Goal: Task Accomplishment & Management: Manage account settings

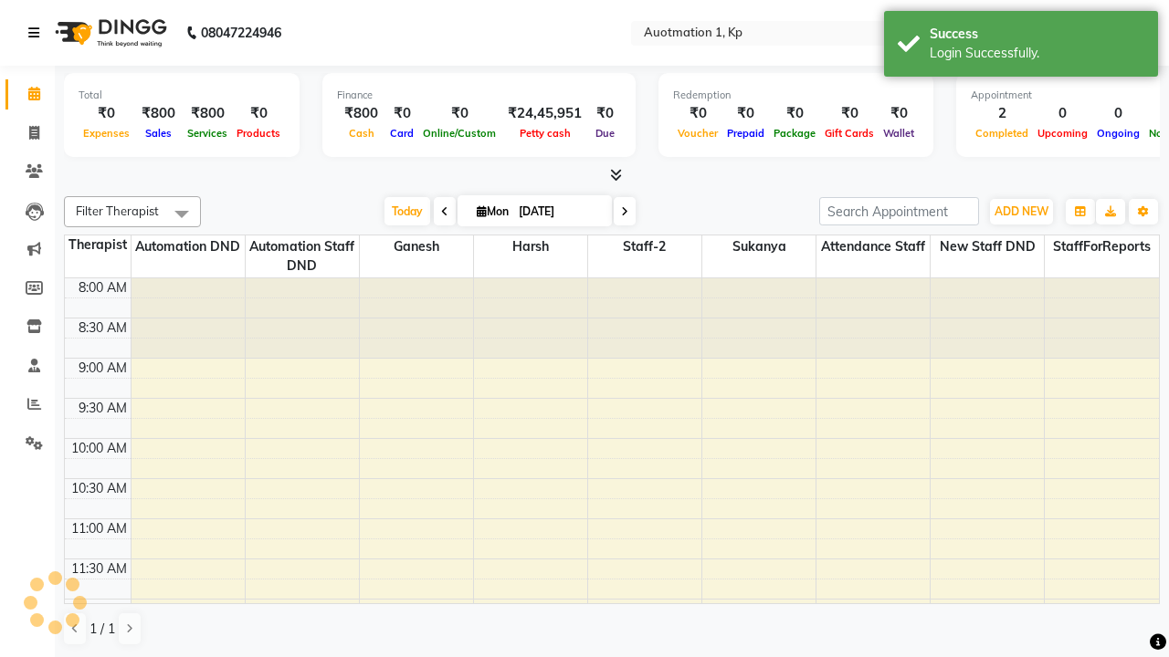
click at [37, 33] on icon at bounding box center [33, 32] width 11 height 13
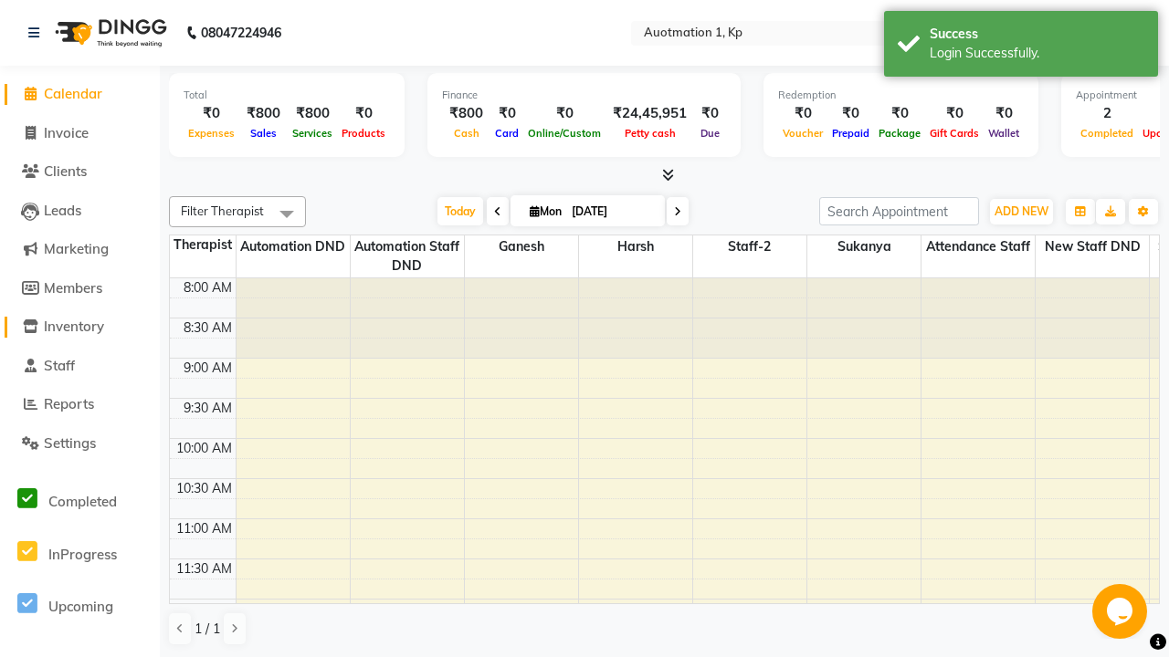
click at [79, 327] on span "Inventory" at bounding box center [74, 326] width 60 height 17
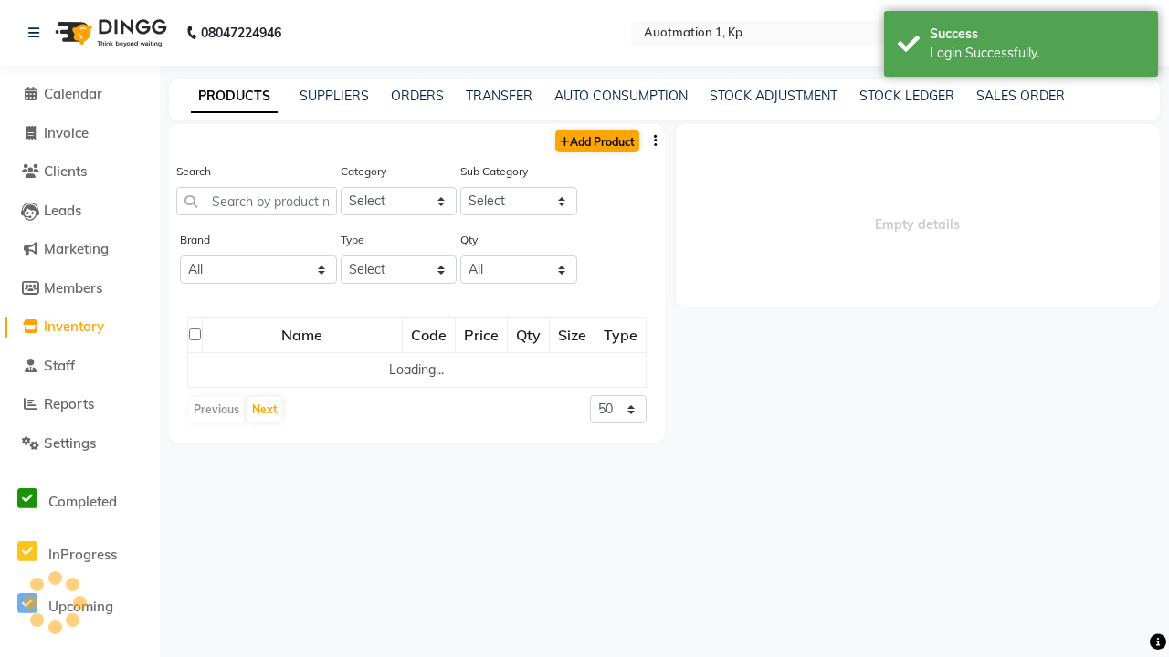
click at [595, 141] on link "Add Product" at bounding box center [597, 141] width 84 height 23
select select "R"
select select "44502000"
select select "true"
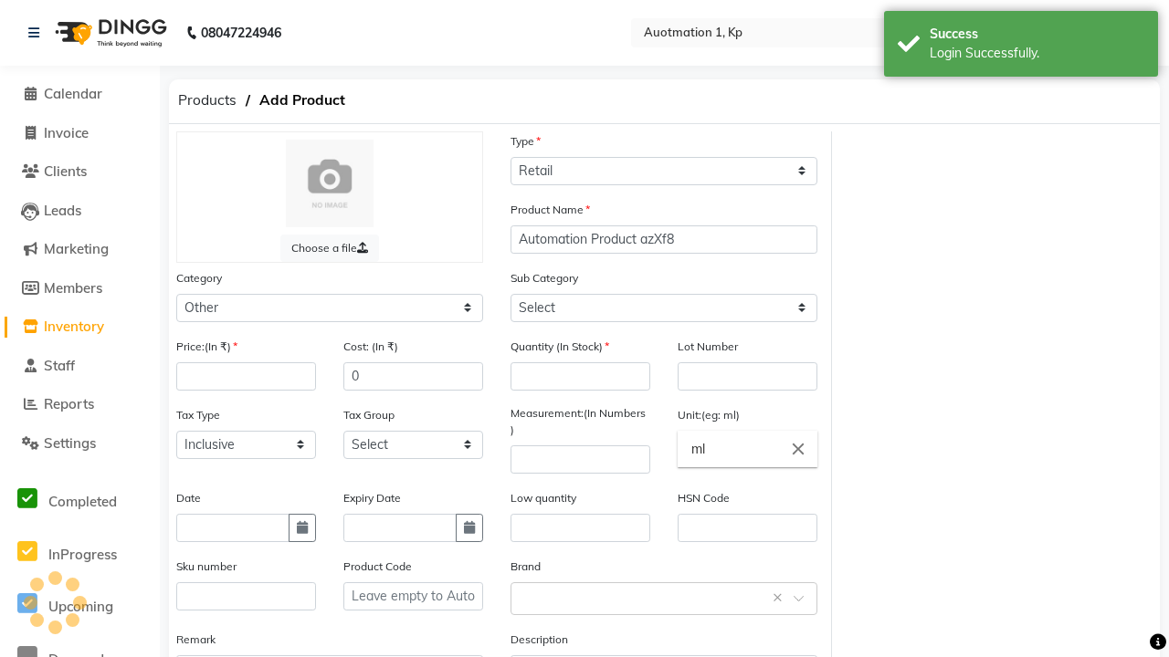
type input "Automation Product azXf8"
type input "100"
type input "150"
type input "1"
type input "1000"
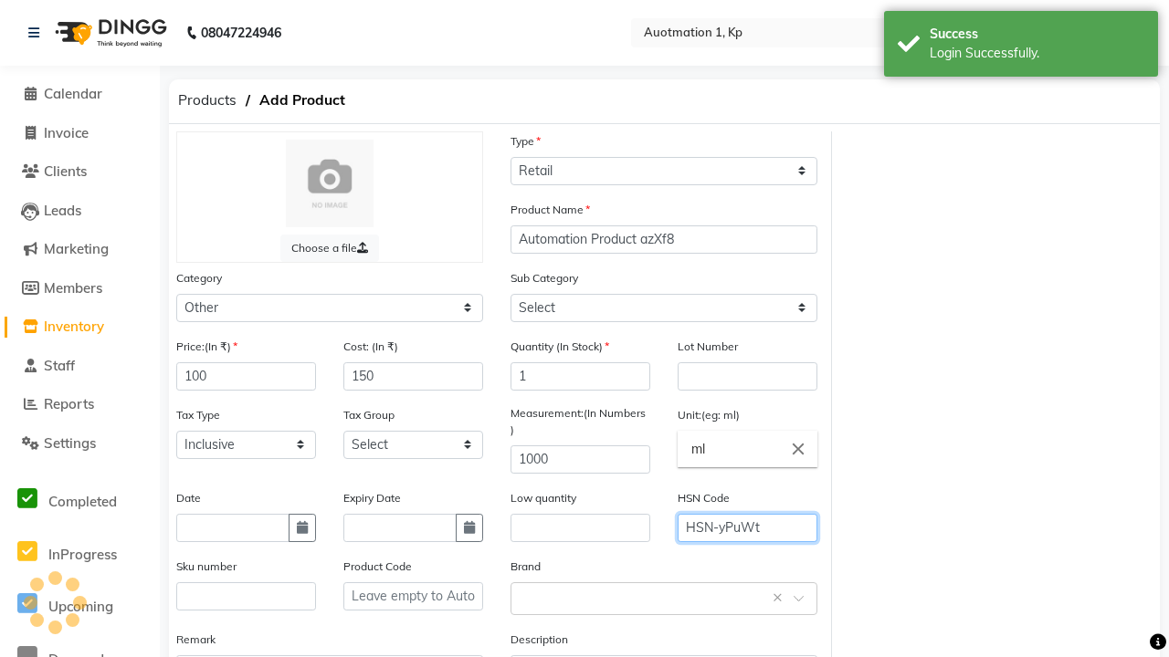
type input "HSN-yPuWt"
type textarea "This Product is Created by Automation"
select select "44502001"
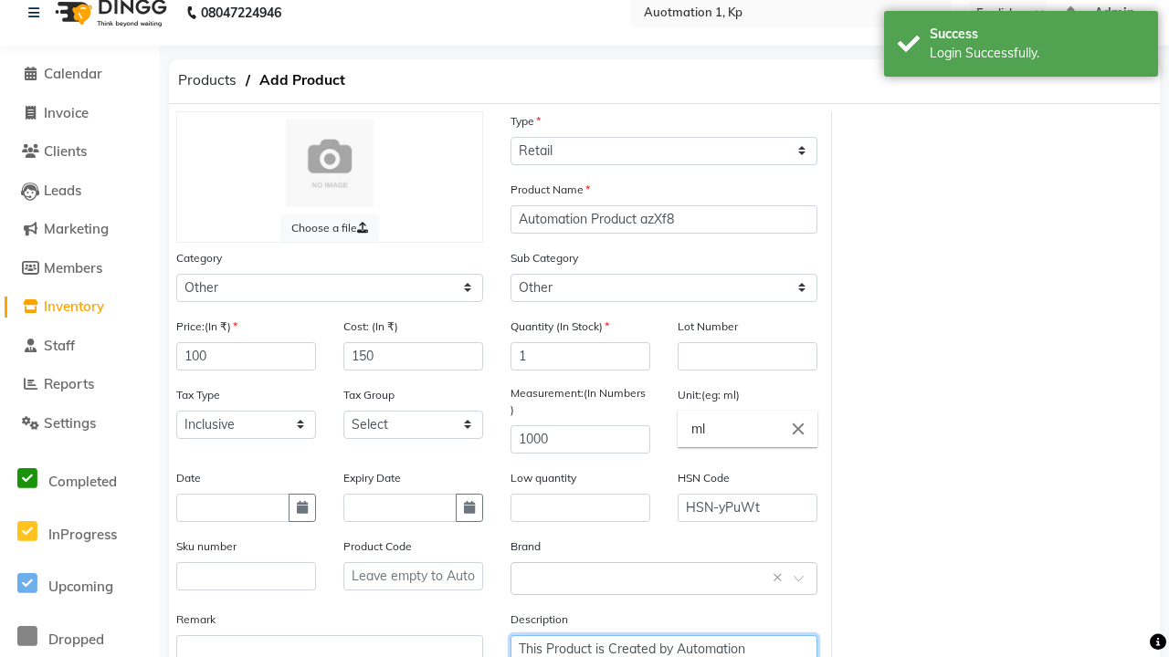
type textarea "This Product is Created by Automation"
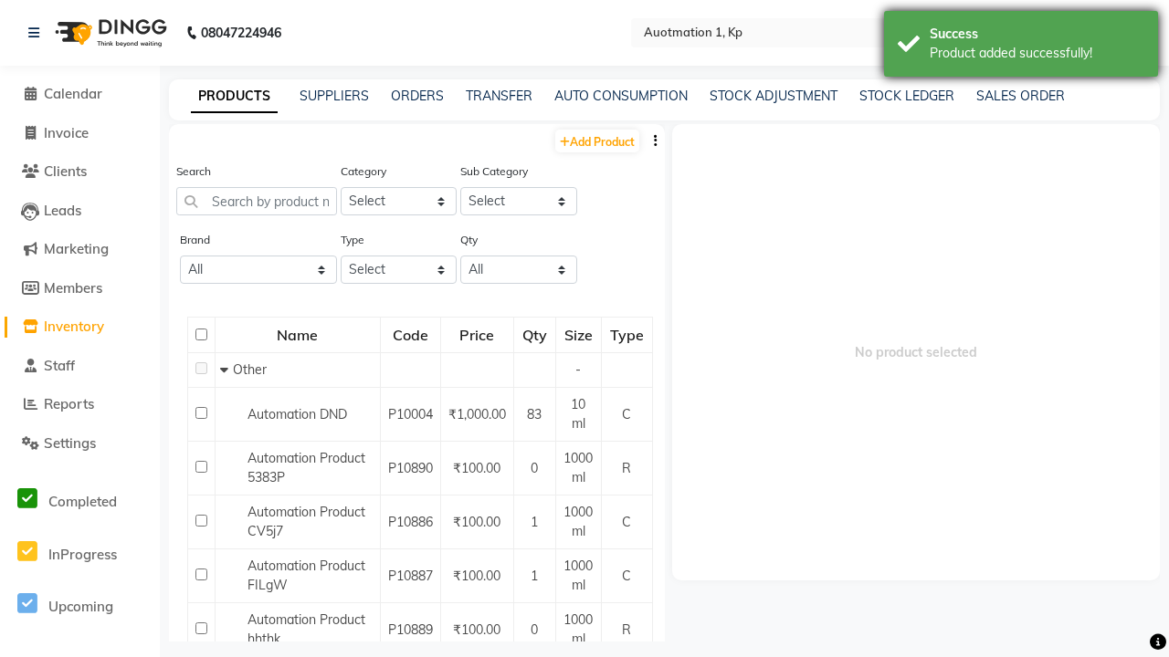
click at [1021, 47] on div "Product added successfully!" at bounding box center [1036, 53] width 215 height 19
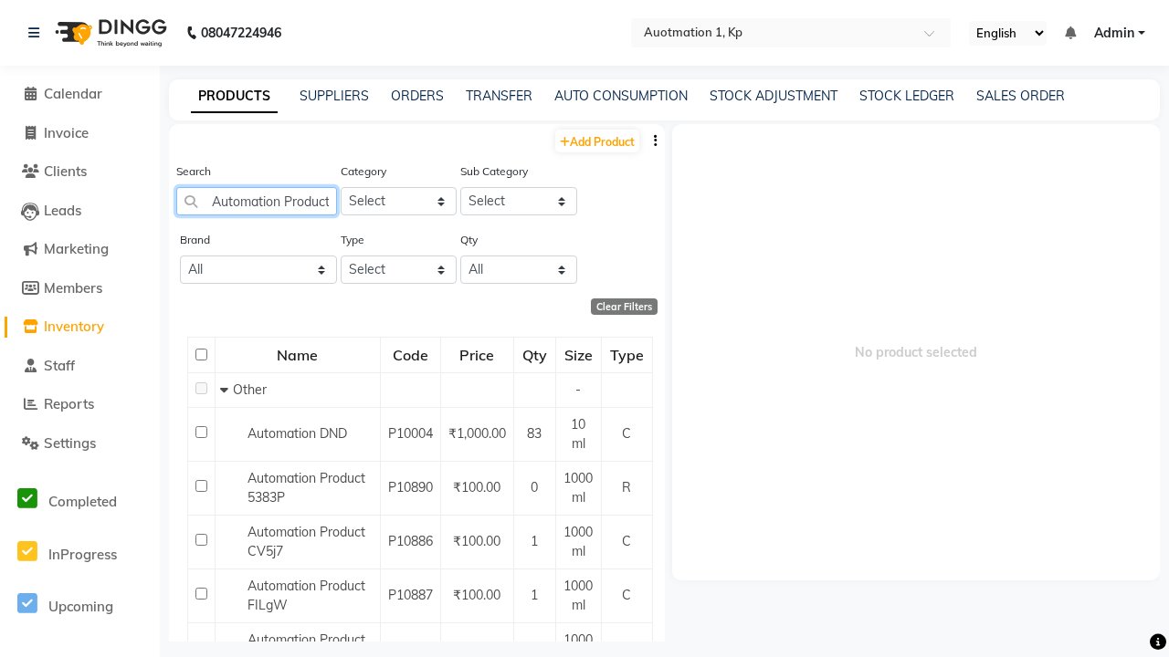
type input "Automation Product azXf8"
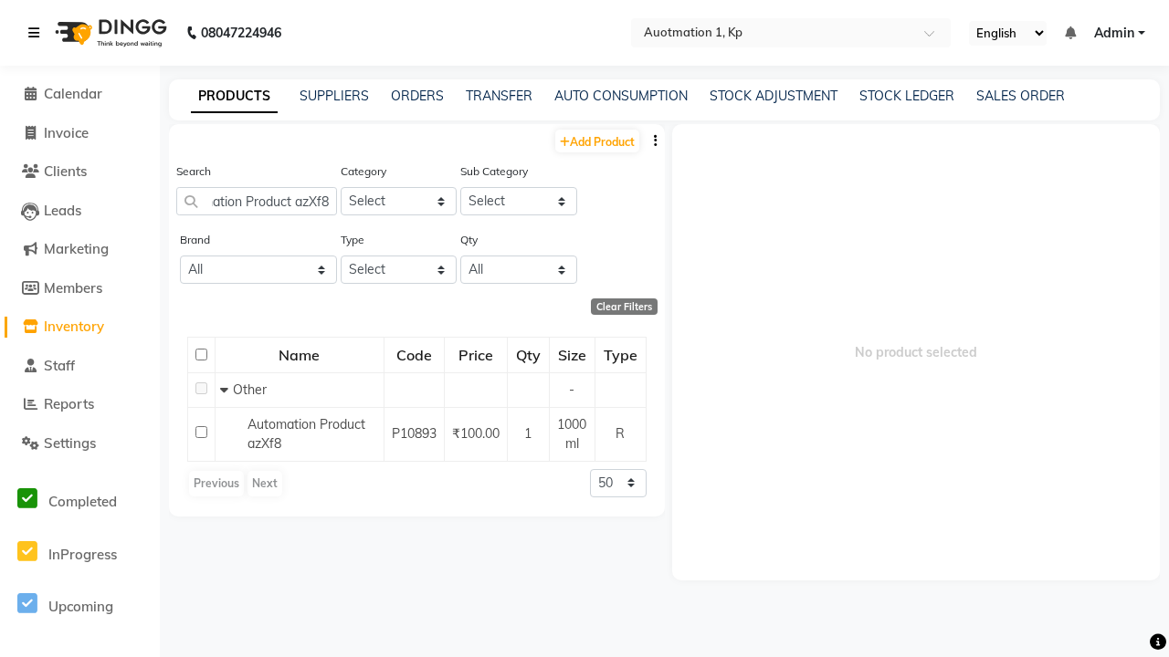
click at [37, 33] on icon at bounding box center [33, 32] width 11 height 13
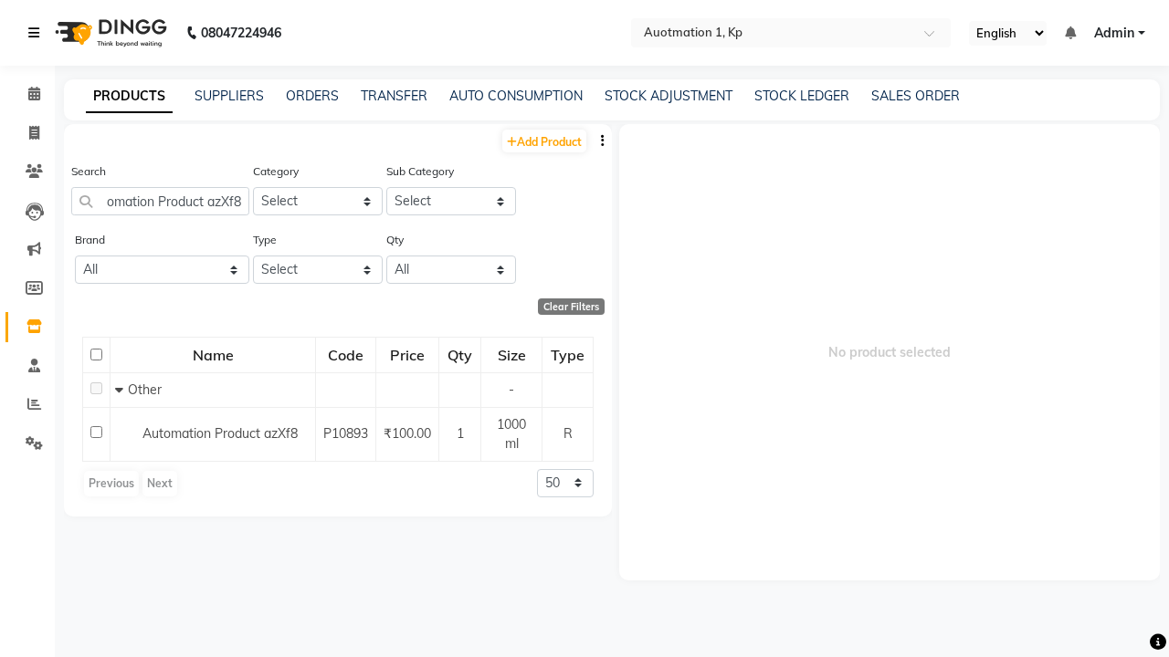
scroll to position [0, 0]
click at [27, 132] on span at bounding box center [34, 133] width 32 height 21
select select "service"
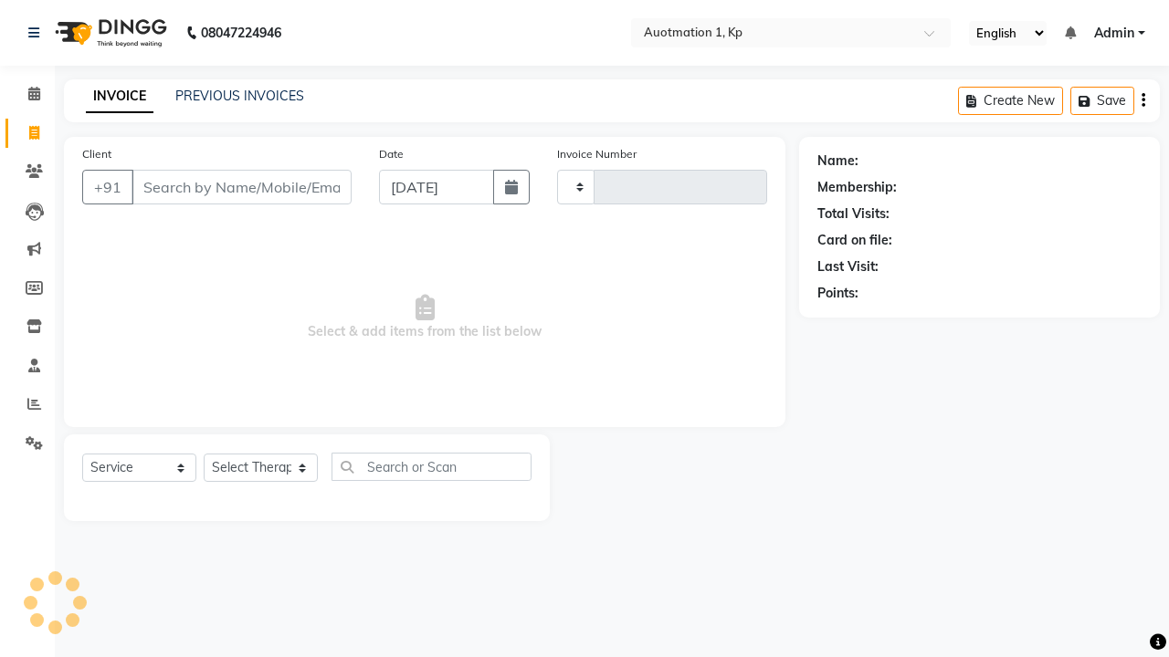
type input "Qa Dnd2"
select select "150"
type input "3188"
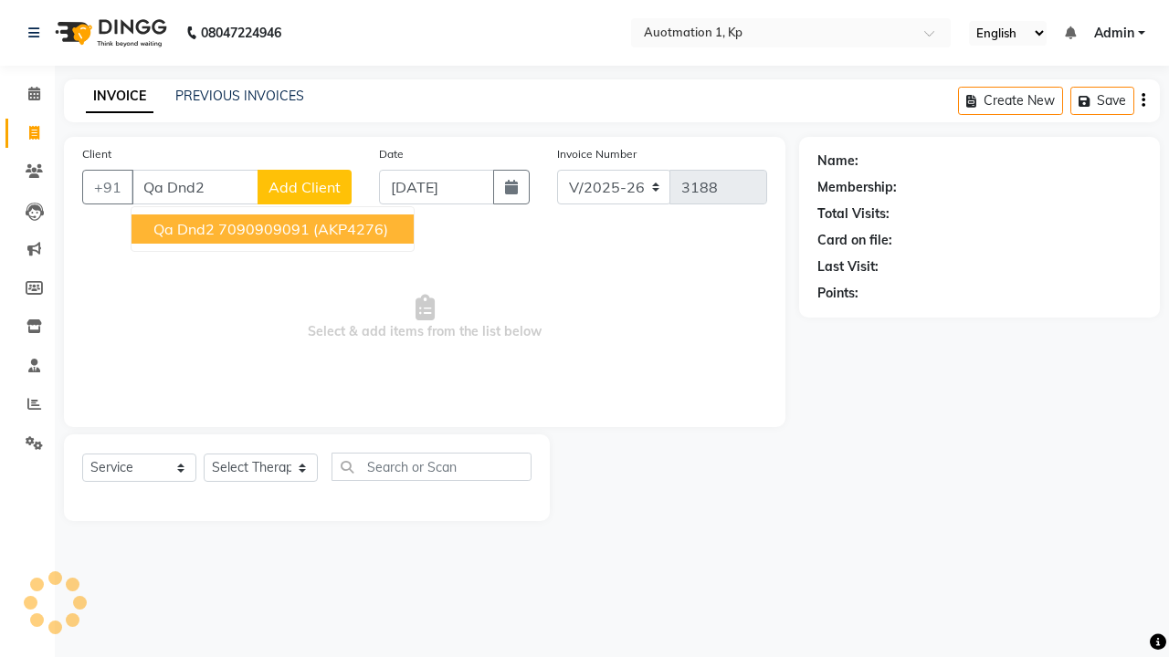
click at [271, 229] on ngb-highlight "7090909091" at bounding box center [263, 229] width 91 height 18
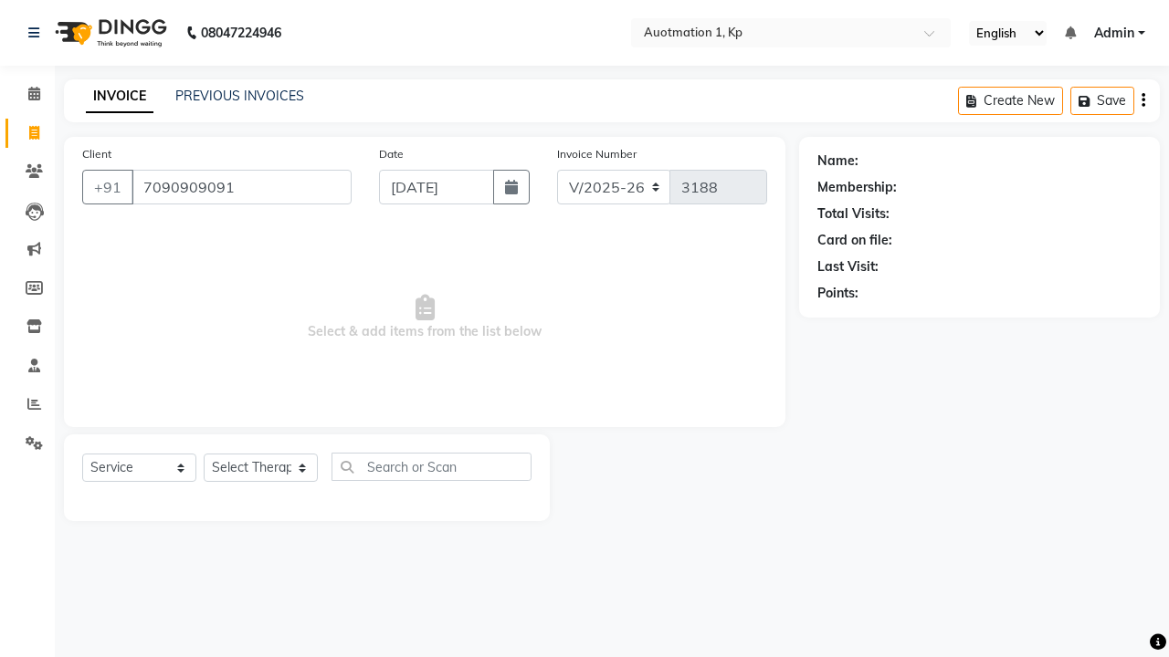
type input "7090909091"
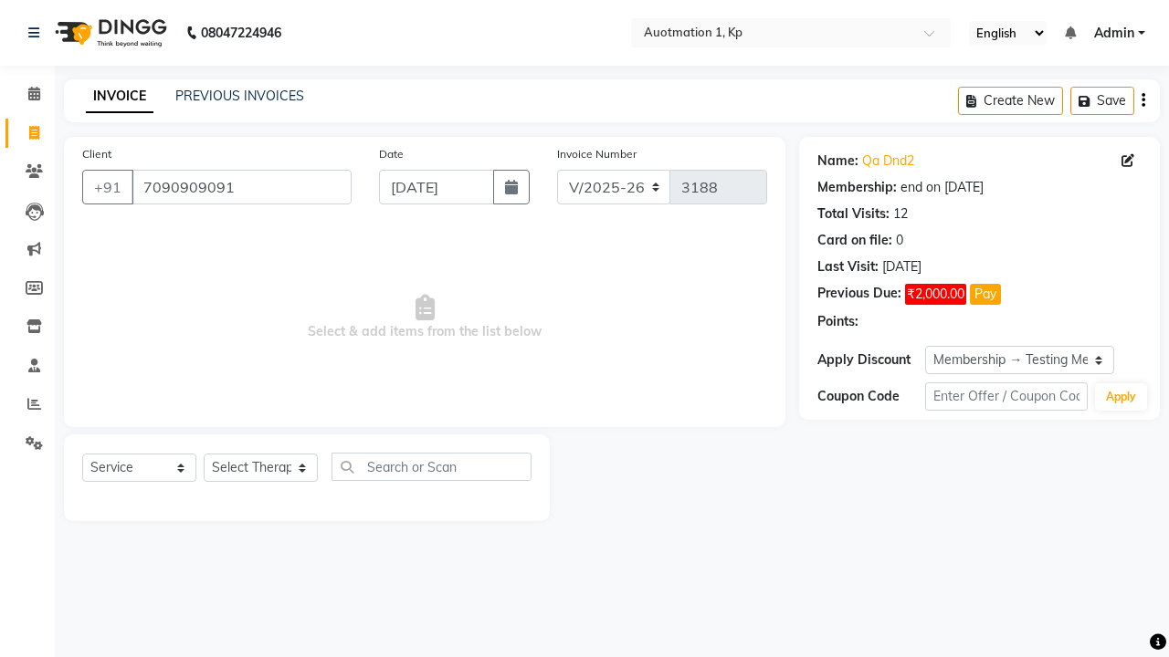
select select "0:"
select select "product"
select select "2110"
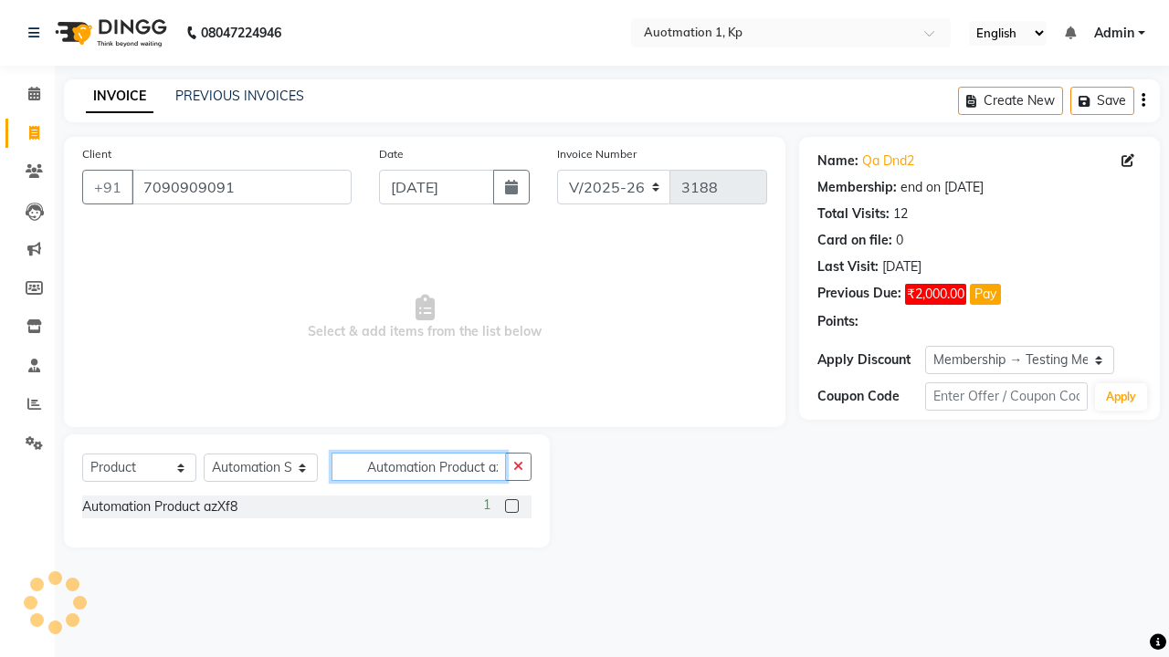
type input "Automation Product azXf8"
click at [511, 506] on label at bounding box center [512, 506] width 14 height 14
click at [511, 506] on input "checkbox" at bounding box center [511, 507] width 12 height 12
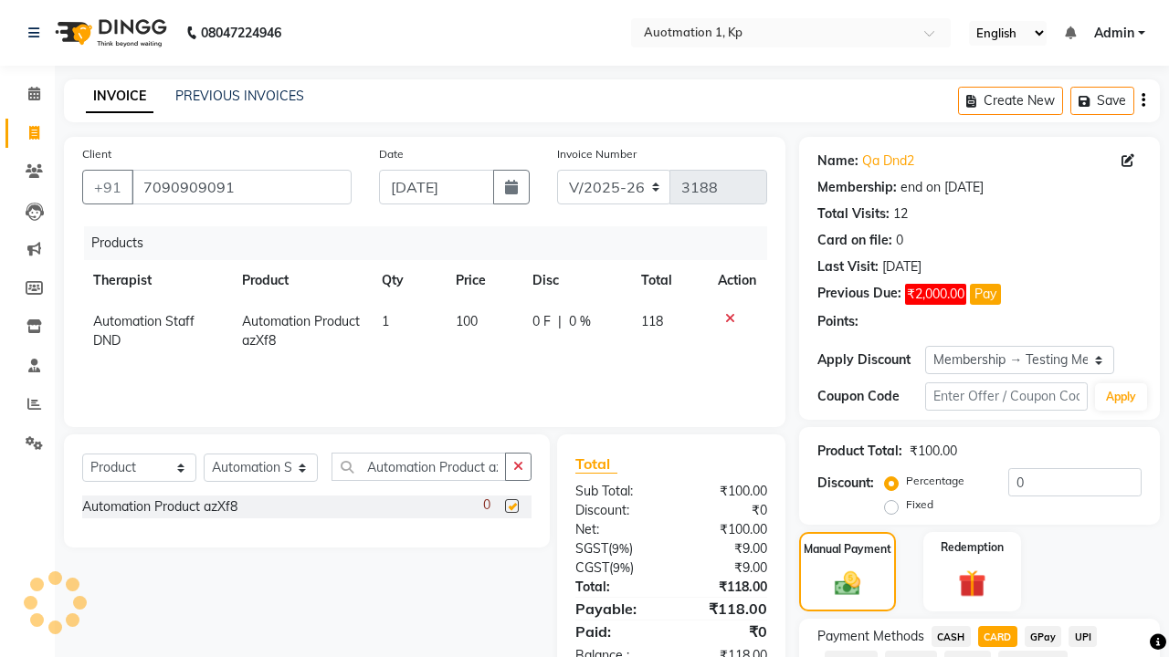
checkbox input "false"
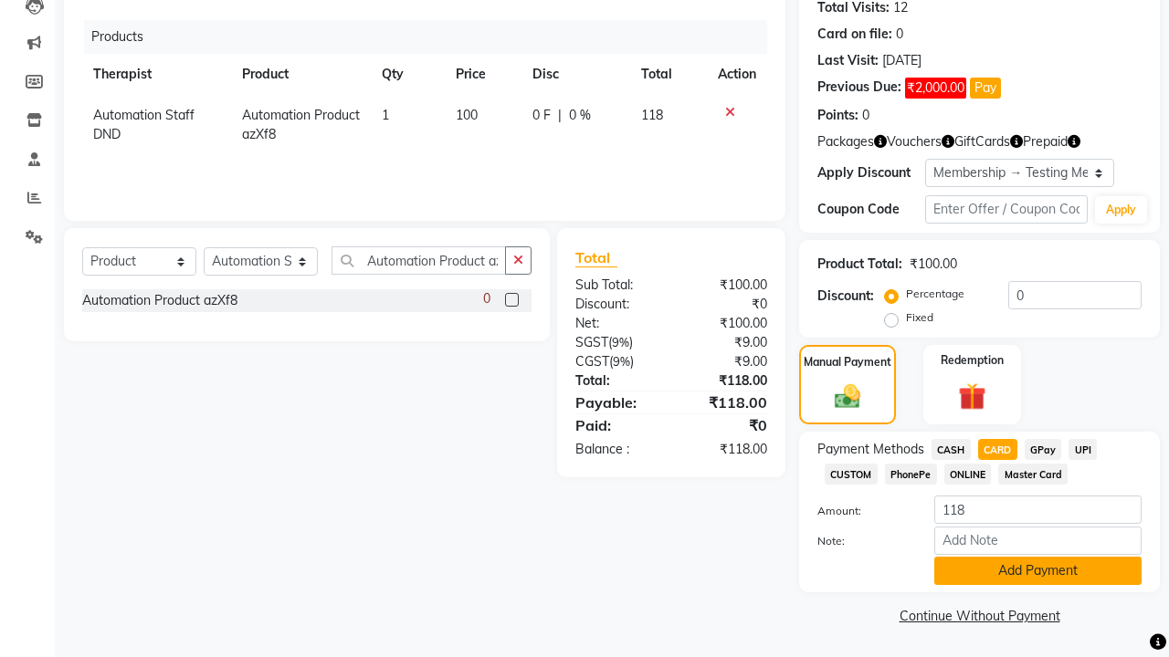
click at [1037, 571] on button "Add Payment" at bounding box center [1037, 571] width 207 height 28
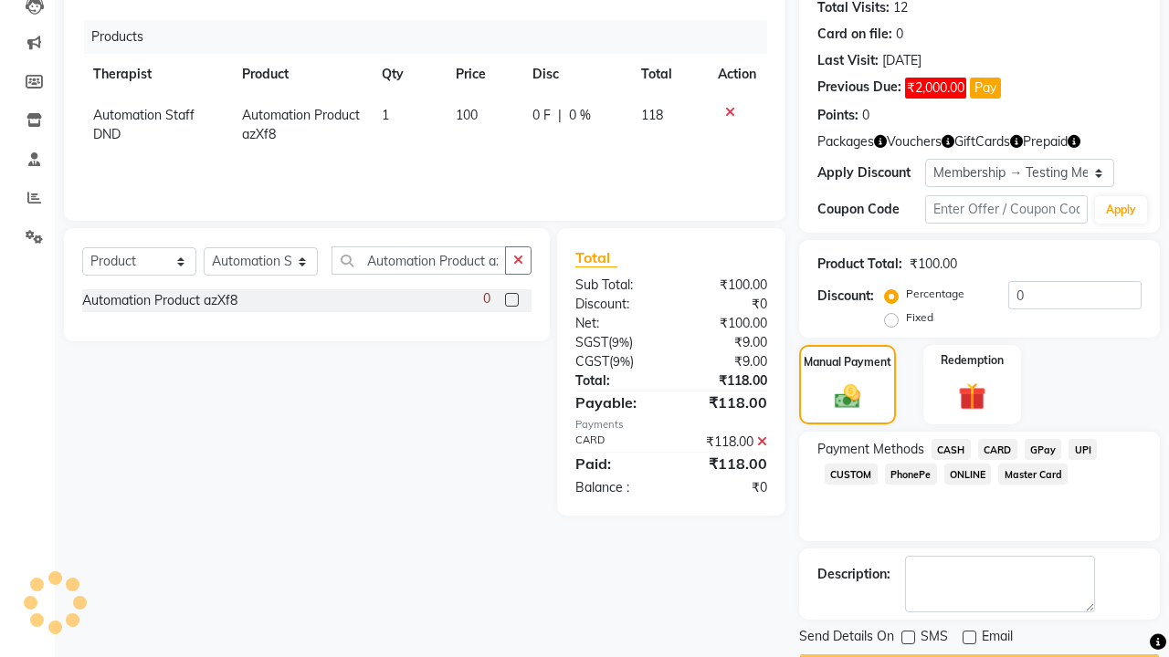
scroll to position [231, 0]
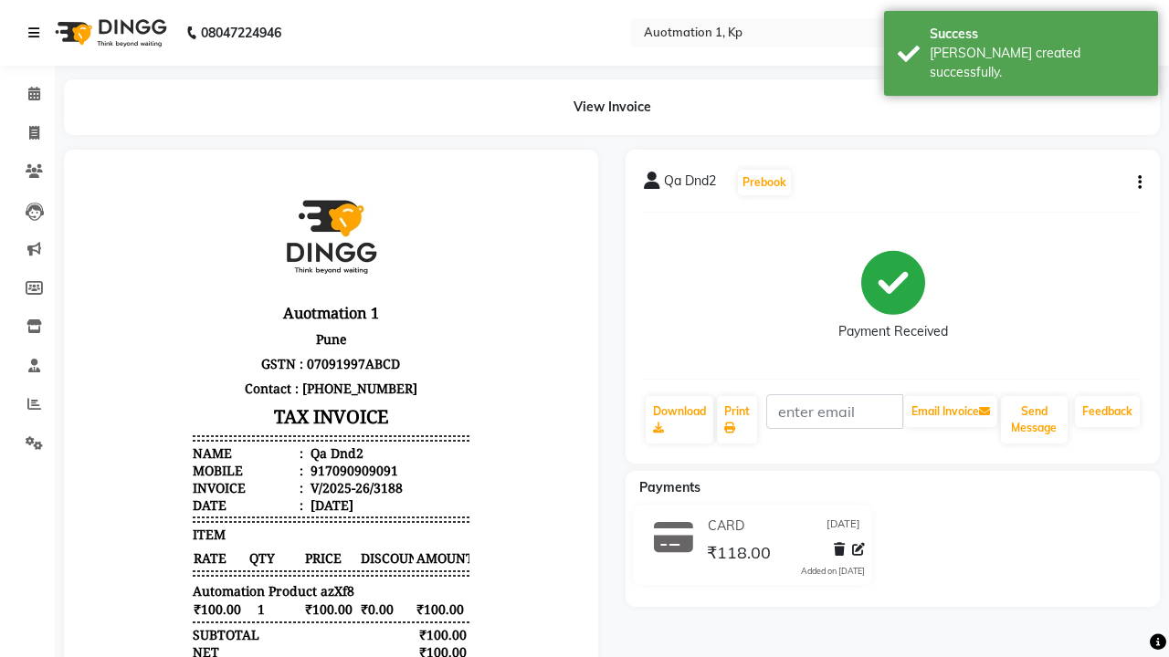
click at [1021, 47] on div "[PERSON_NAME] created successfully." at bounding box center [1036, 63] width 215 height 38
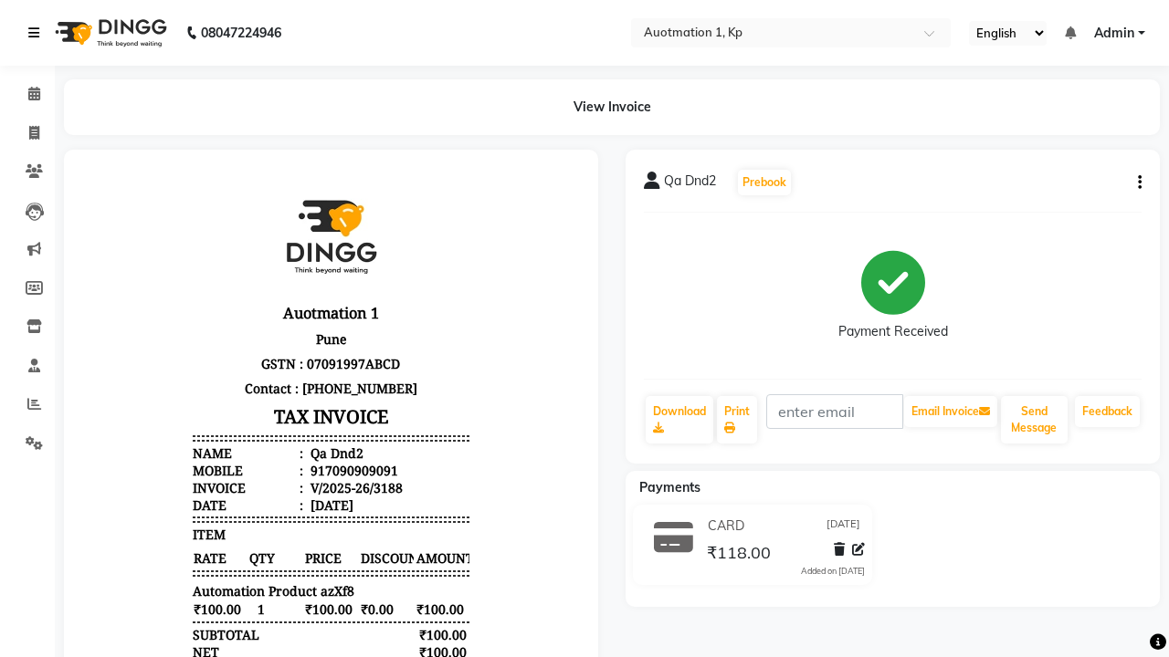
click at [37, 33] on icon at bounding box center [33, 32] width 11 height 13
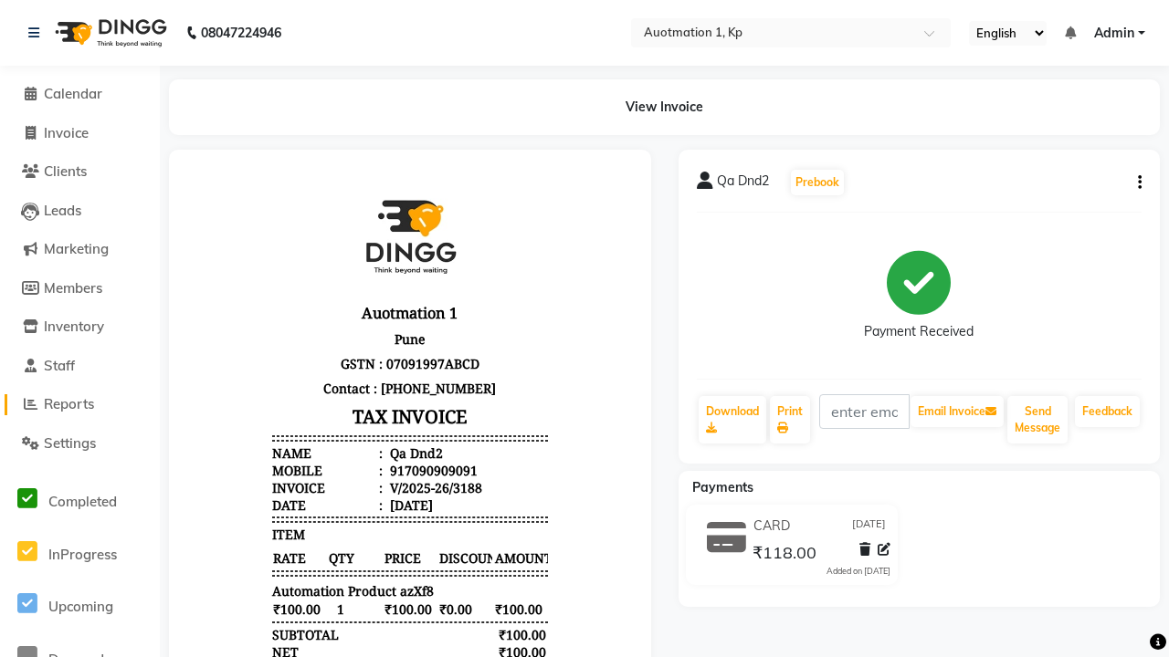
click at [79, 404] on span "Reports" at bounding box center [69, 403] width 50 height 17
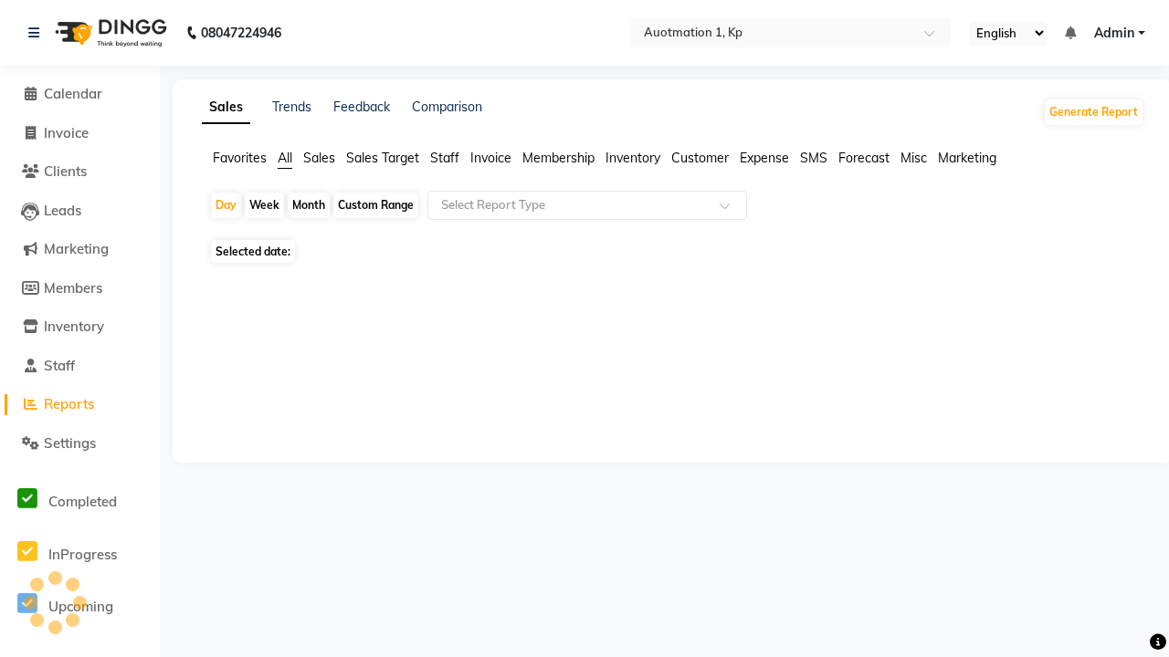
type input "Invoice tax report (Products only)"
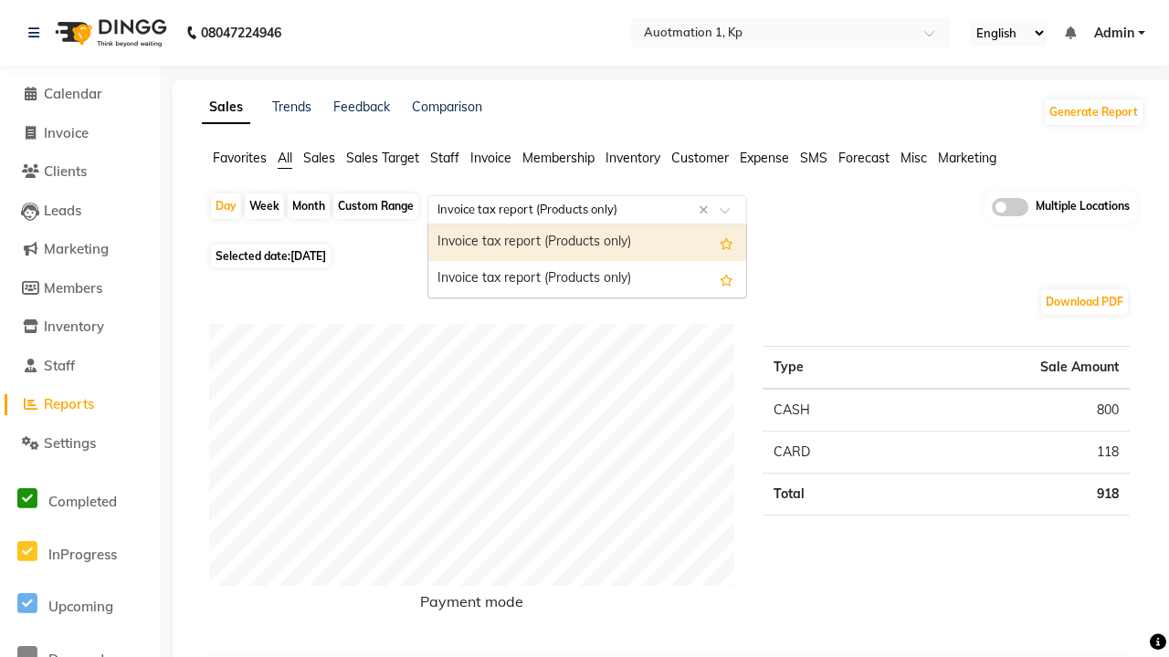
click at [587, 243] on div "Invoice tax report (Products only)" at bounding box center [587, 243] width 318 height 37
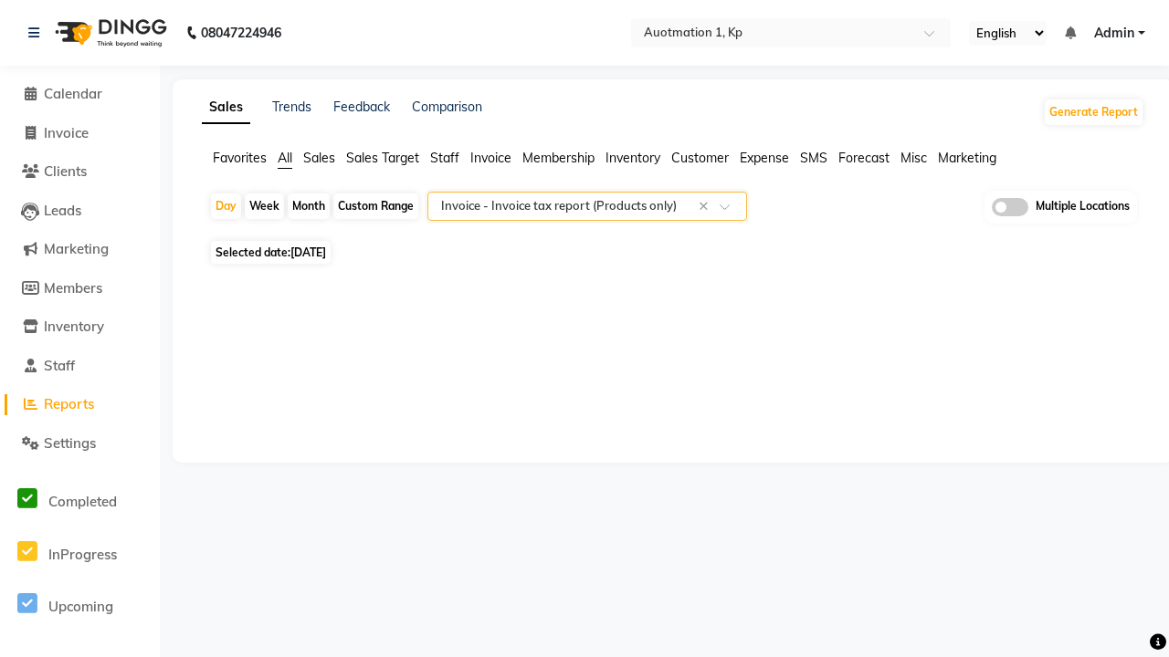
select select "full_report"
select select "csv"
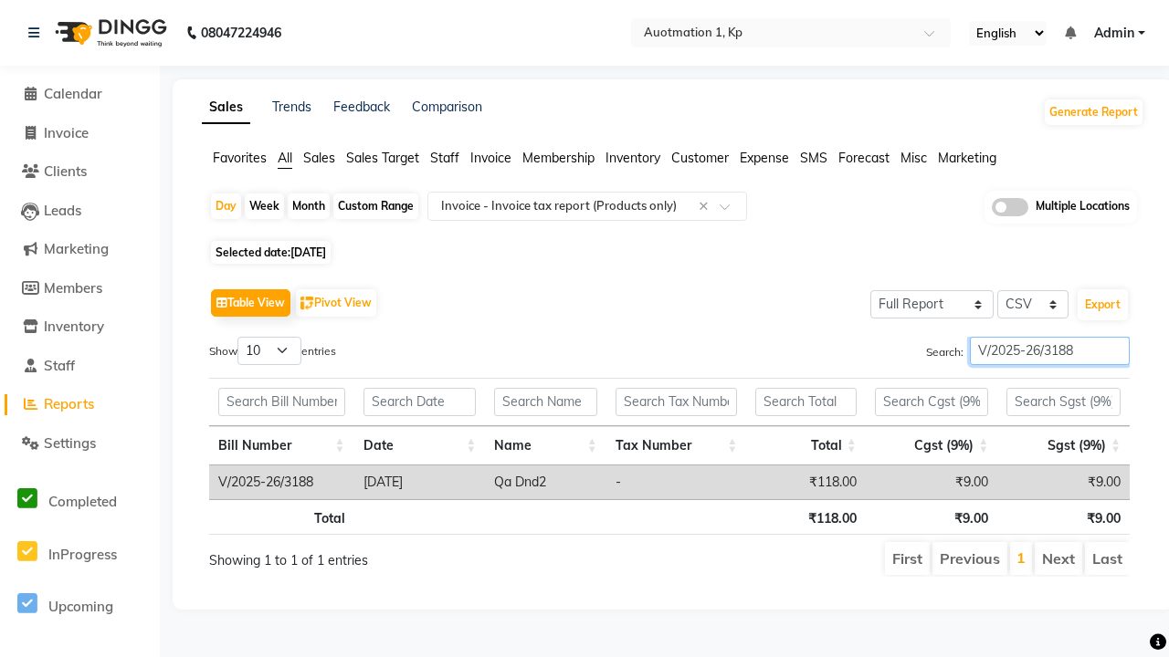
type input "V/2025-26/3188"
type input "Tax detail invoice"
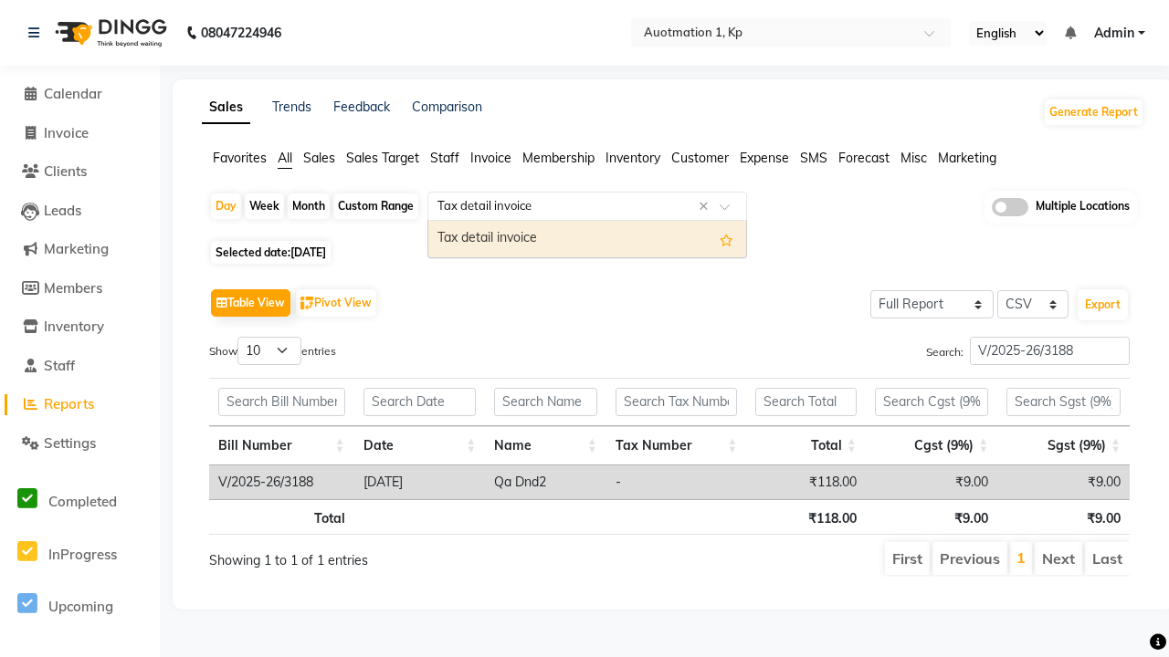
click at [587, 238] on div "Tax detail invoice" at bounding box center [587, 239] width 318 height 37
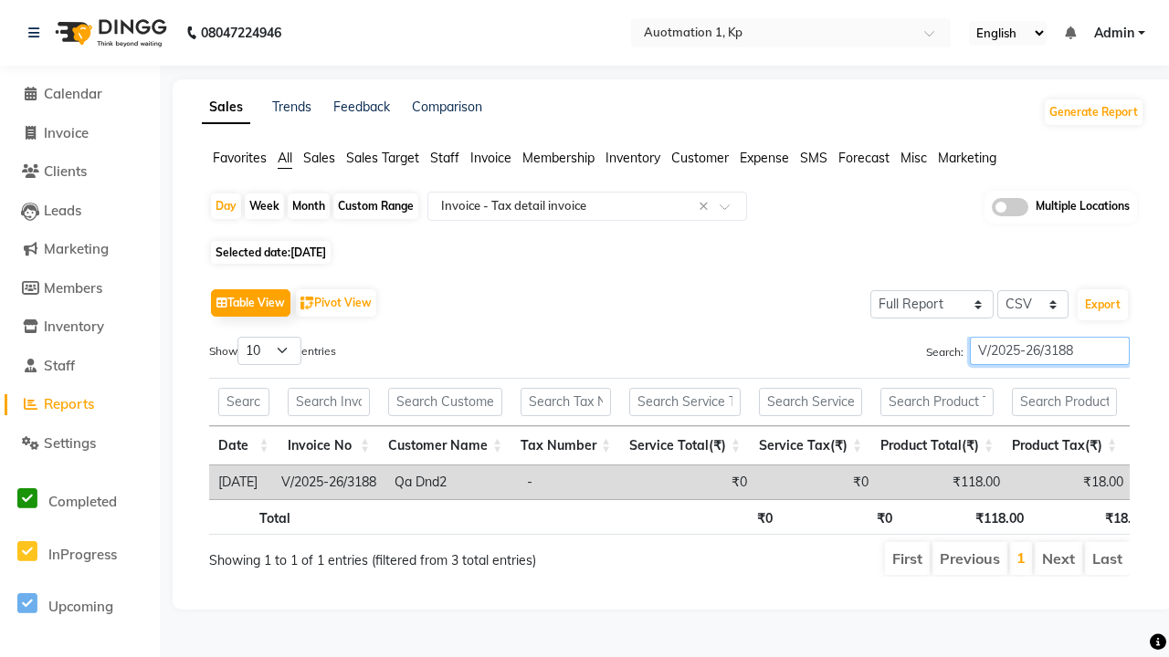
type input "V/2025-26/3188"
type input "Invoice Item wise"
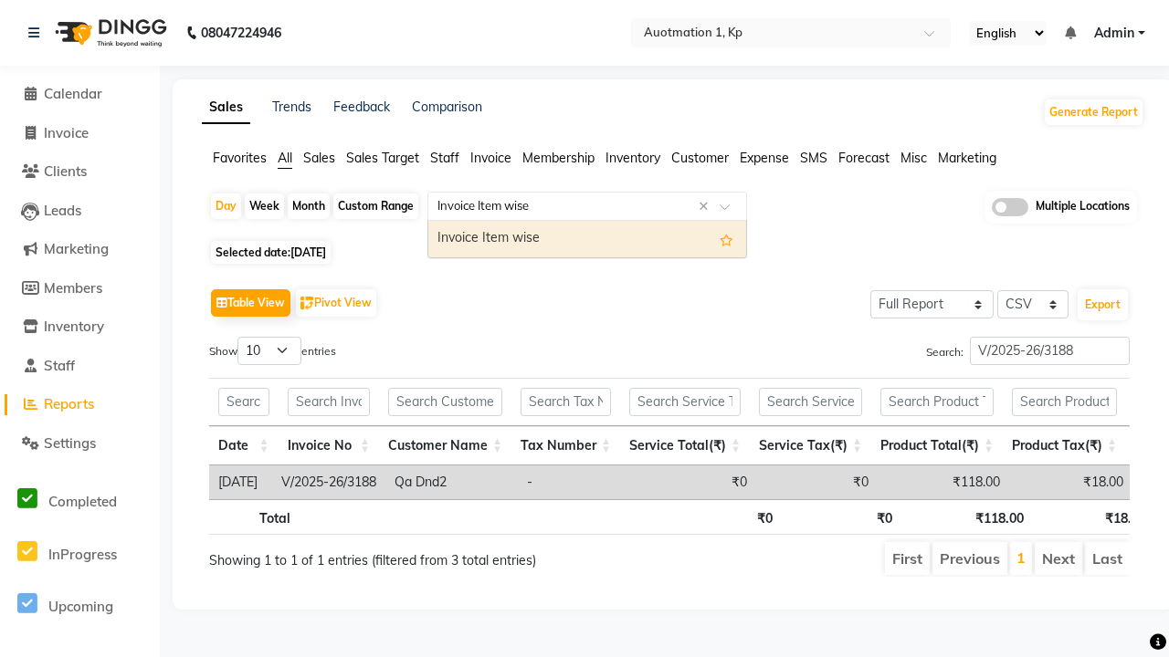
click at [587, 238] on div "Invoice Item wise" at bounding box center [587, 239] width 318 height 37
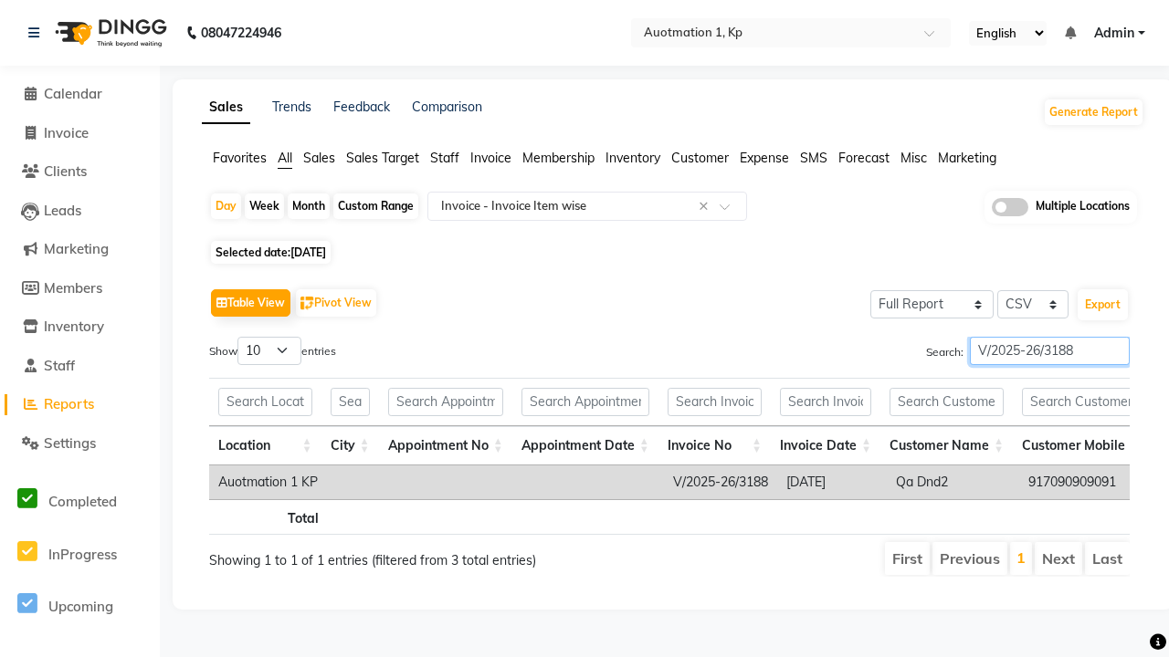
type input "V/2025-26/3188"
type input "GST Report"
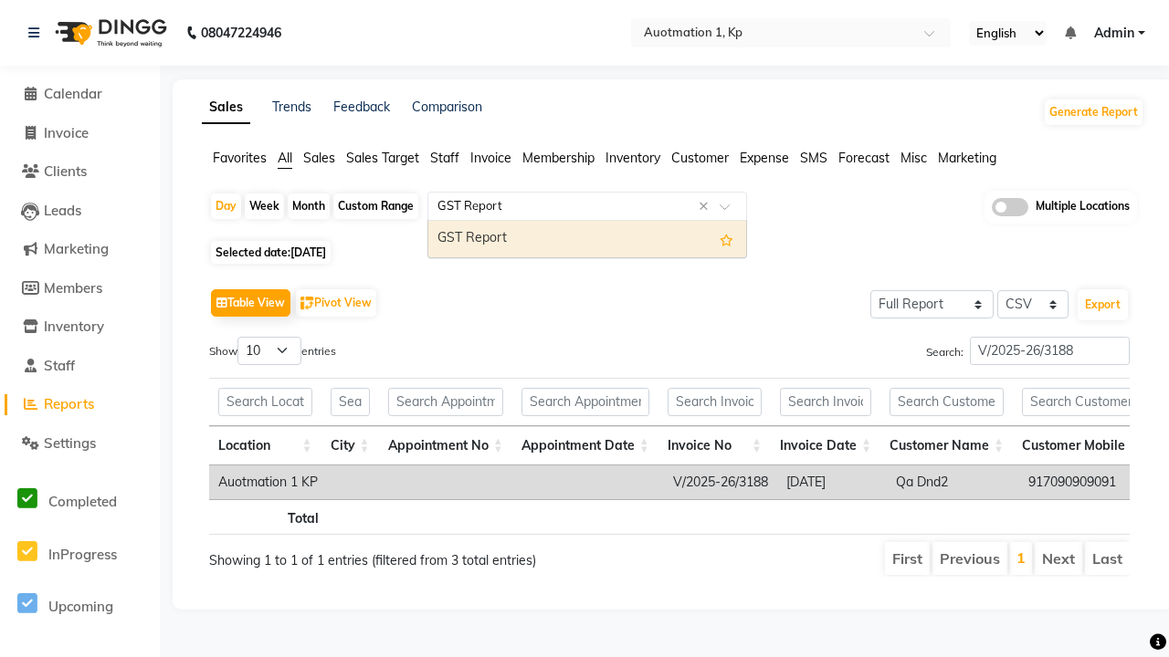
click at [587, 238] on div "GST Report" at bounding box center [587, 239] width 318 height 37
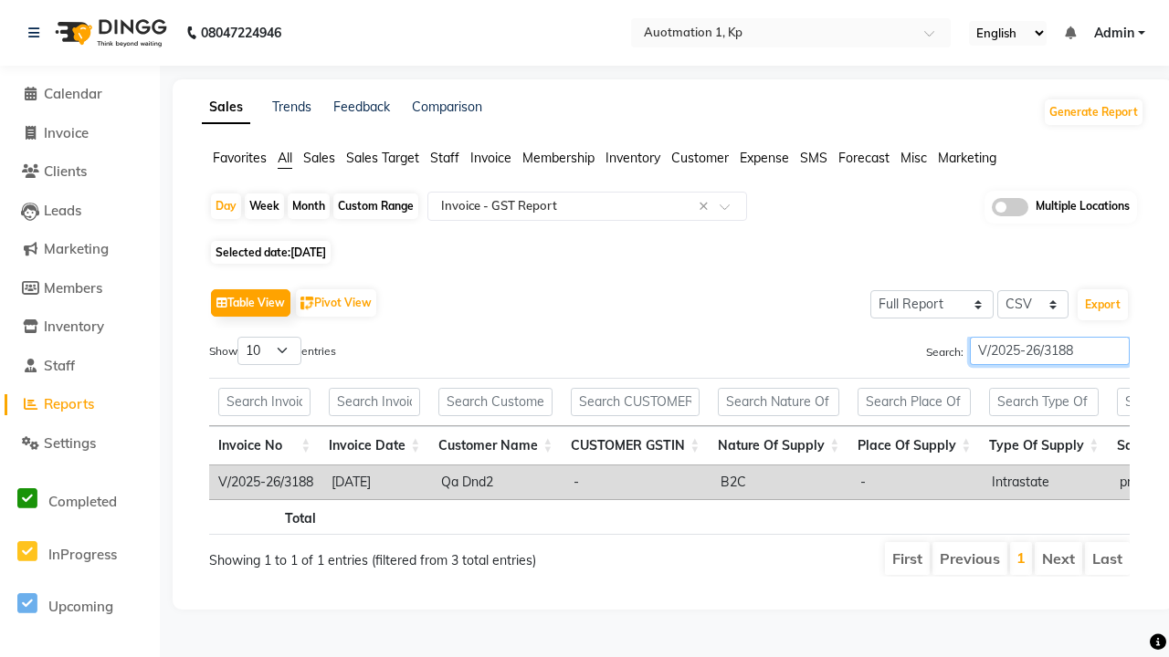
type input "V/2025-26/3188"
type input "HSN/SAC Code wise tax report"
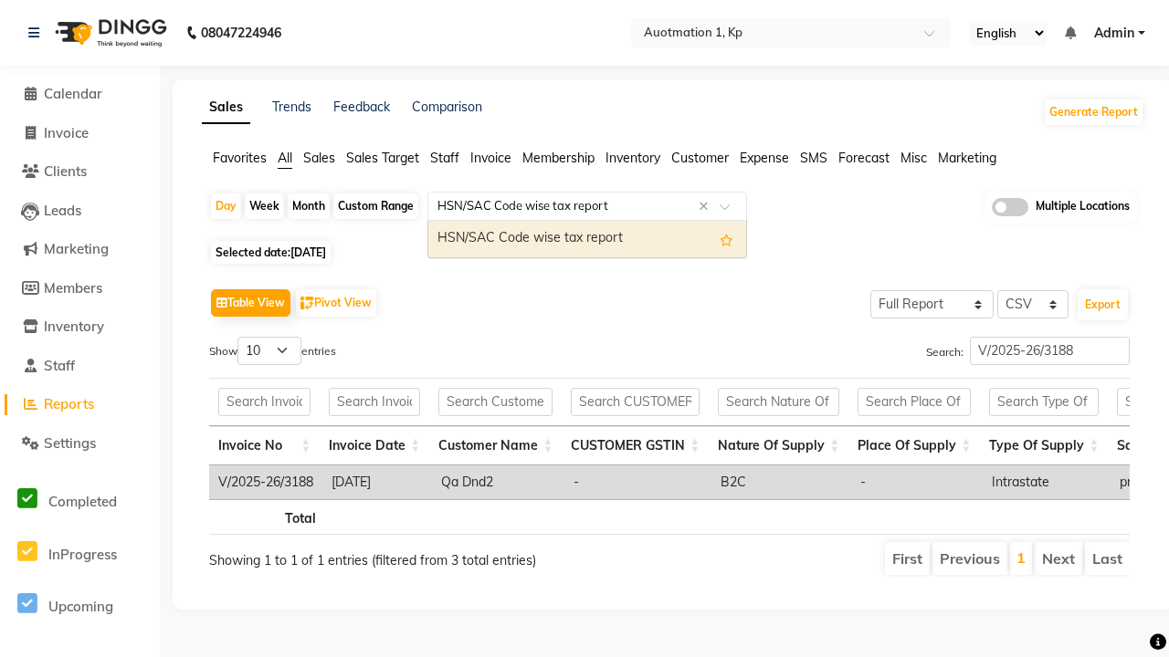
click at [587, 238] on div "HSN/SAC Code wise tax report" at bounding box center [587, 239] width 318 height 37
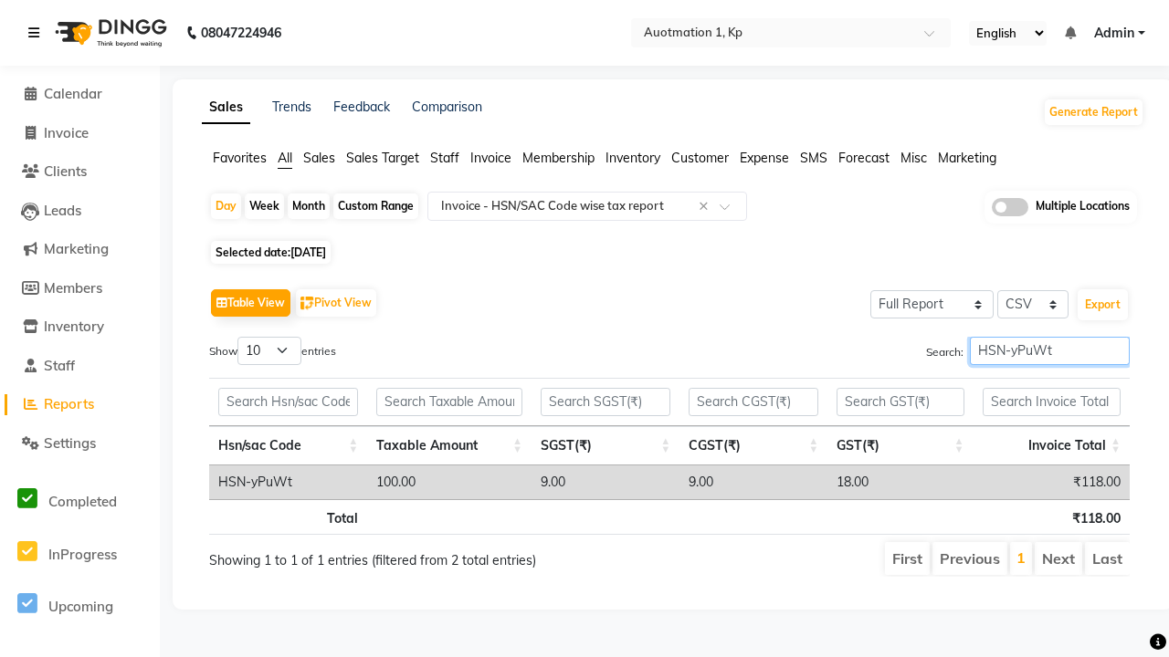
type input "HSN-yPuWt"
click at [37, 33] on icon at bounding box center [33, 32] width 11 height 13
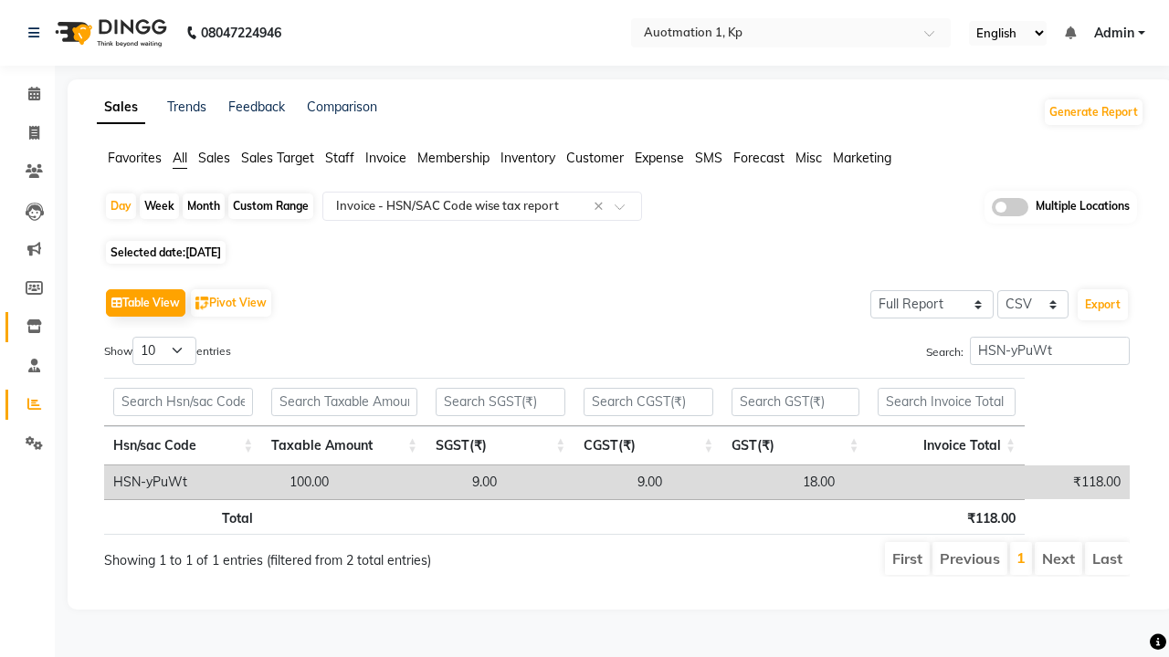
click at [27, 327] on icon at bounding box center [34, 327] width 16 height 14
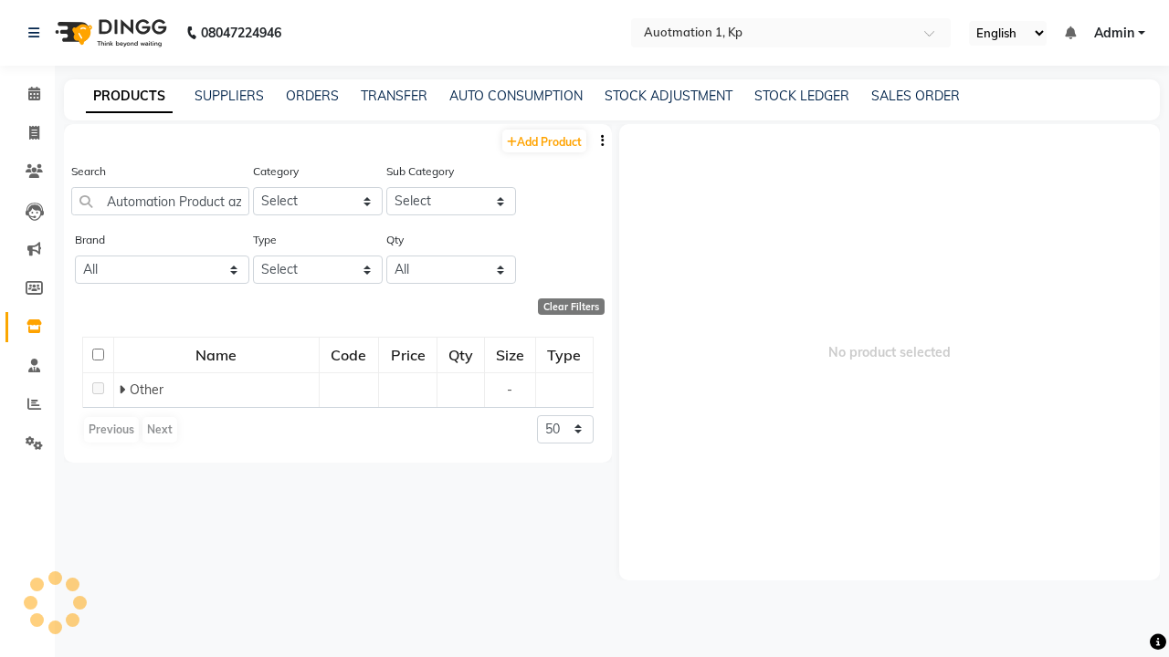
type input "Automation Product azXf8"
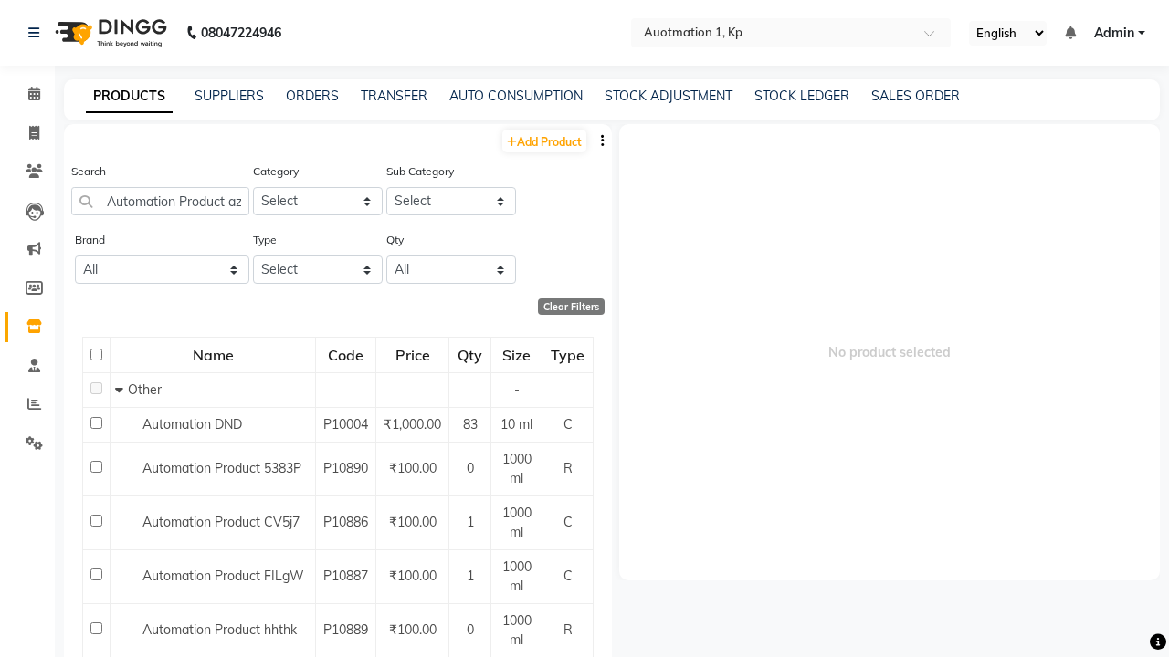
scroll to position [0, 22]
